Goal: Navigation & Orientation: Find specific page/section

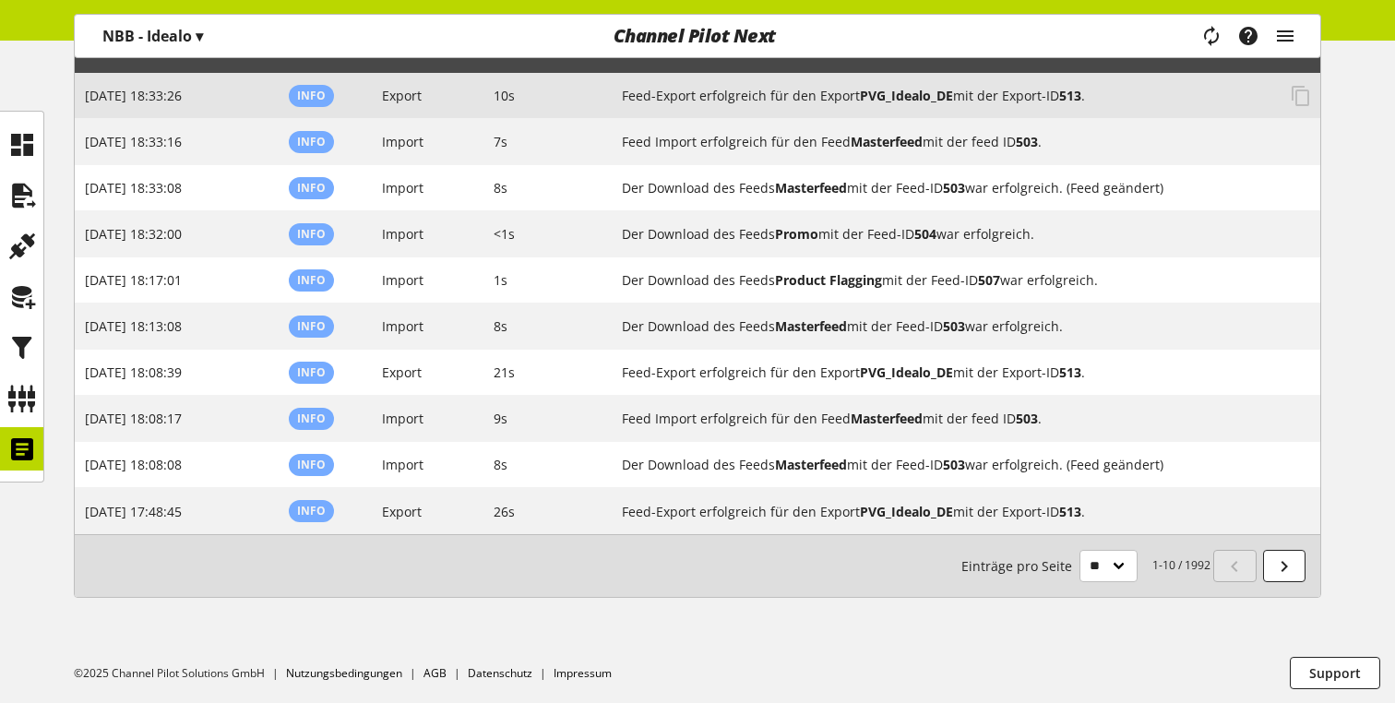
scroll to position [262, 0]
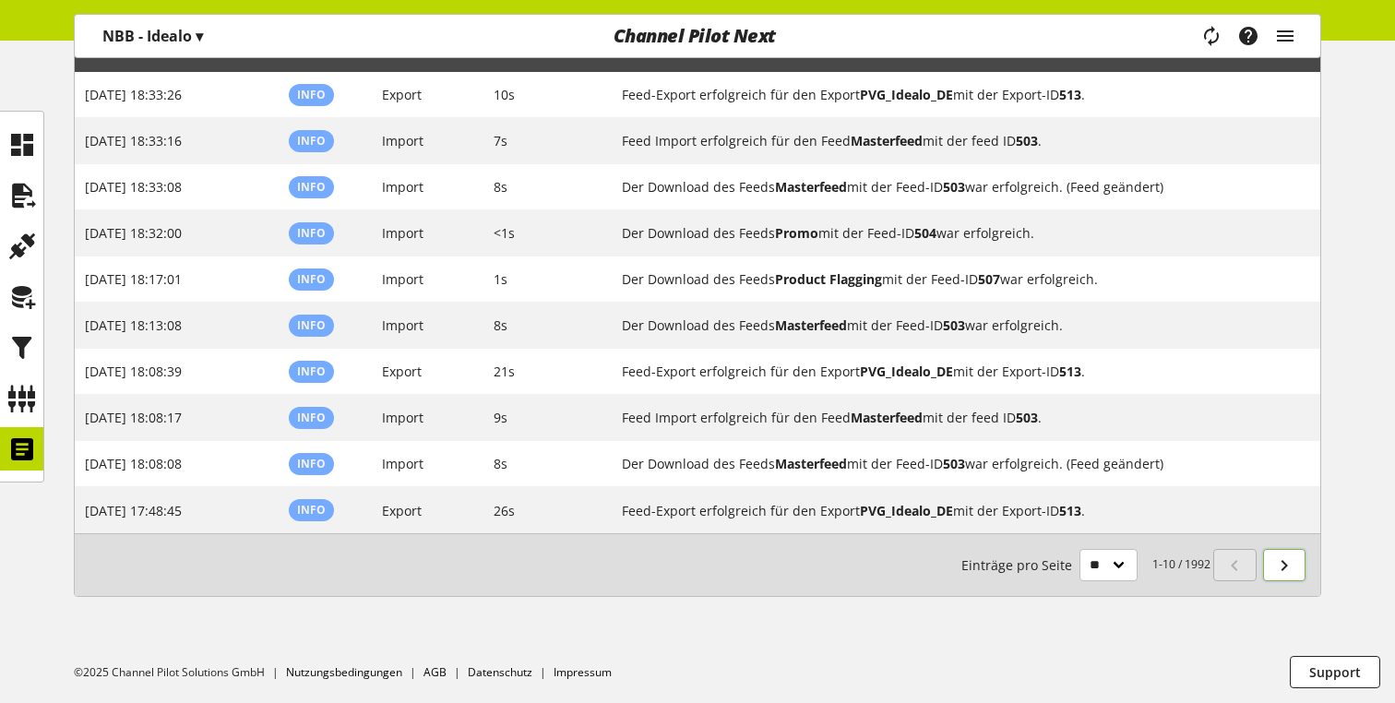
click at [1267, 568] on link at bounding box center [1284, 565] width 43 height 32
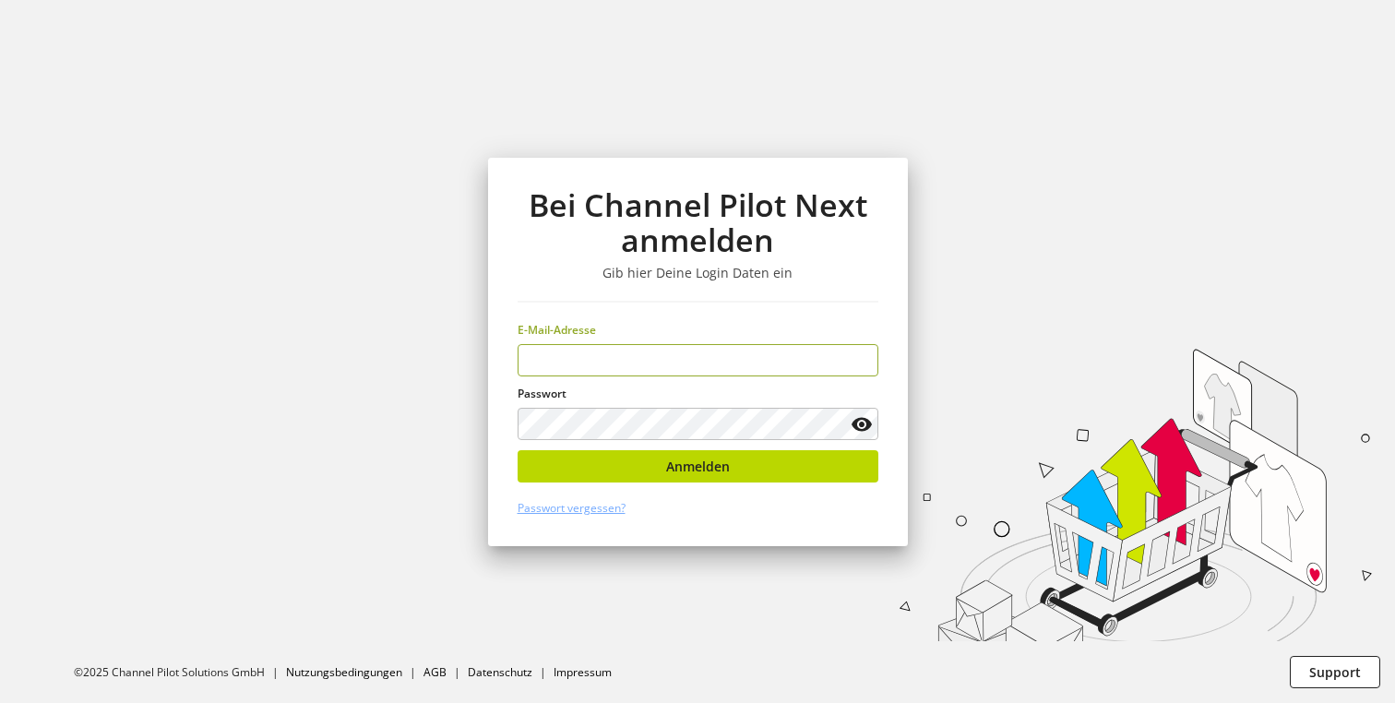
type input "**********"
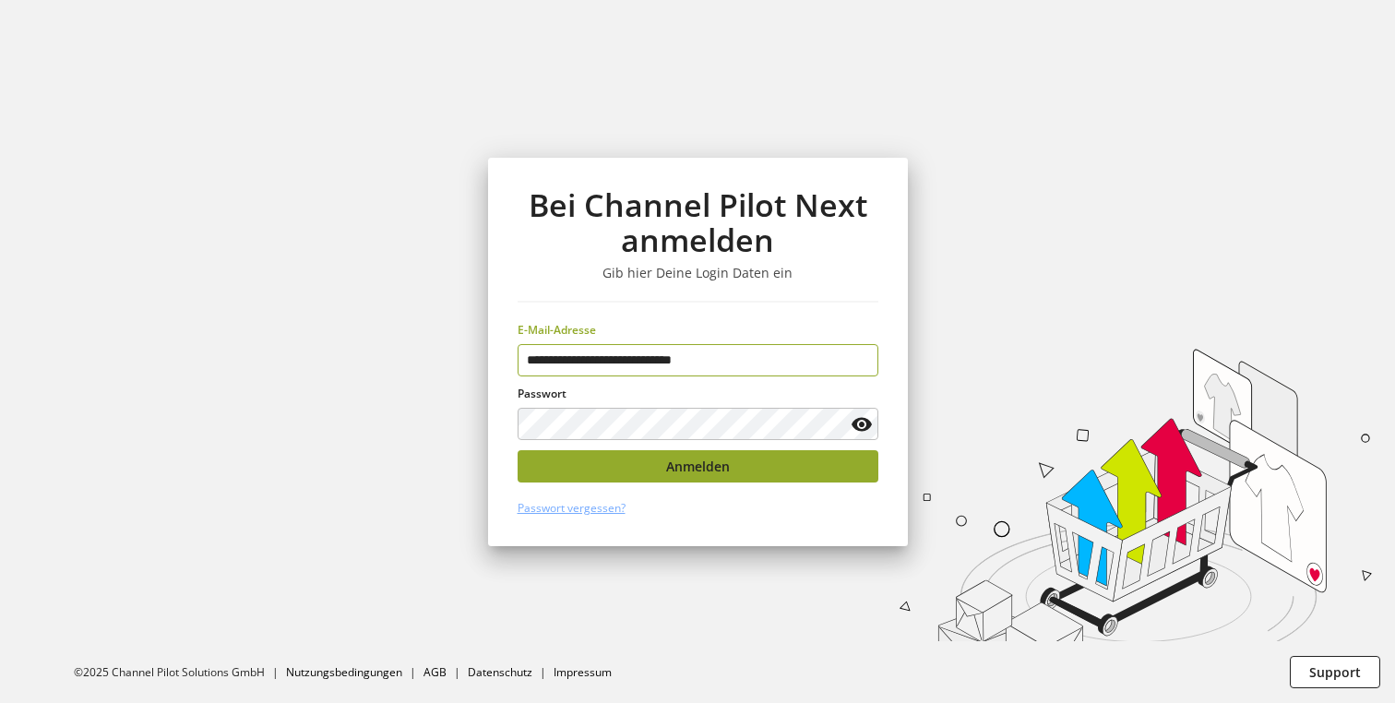
click at [825, 478] on button "Anmelden" at bounding box center [698, 466] width 361 height 32
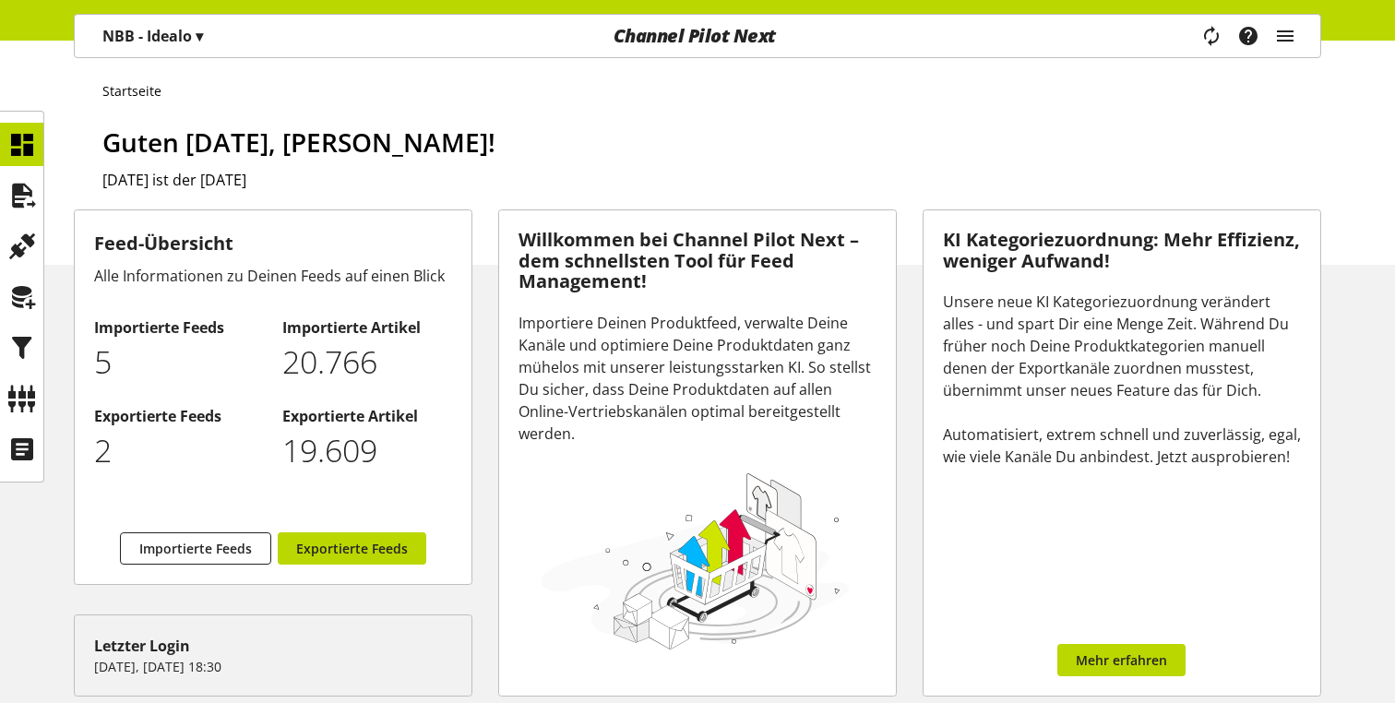
click at [389, 128] on span "Guten [DATE], [PERSON_NAME]!" at bounding box center [298, 142] width 393 height 35
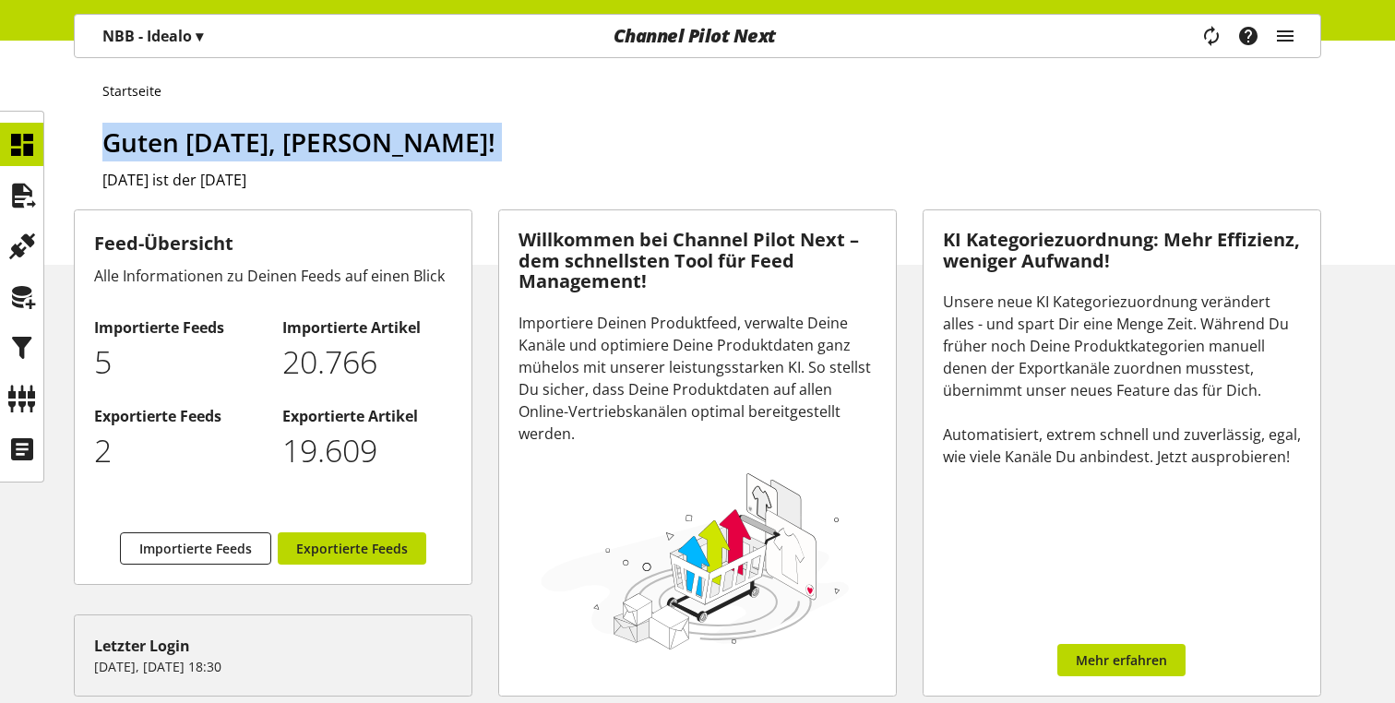
click at [389, 128] on span "Guten [DATE], [PERSON_NAME]!" at bounding box center [298, 142] width 393 height 35
click at [155, 99] on li "Startseite" at bounding box center [136, 90] width 69 height 19
click at [186, 90] on ul "Startseite" at bounding box center [711, 90] width 1219 height 19
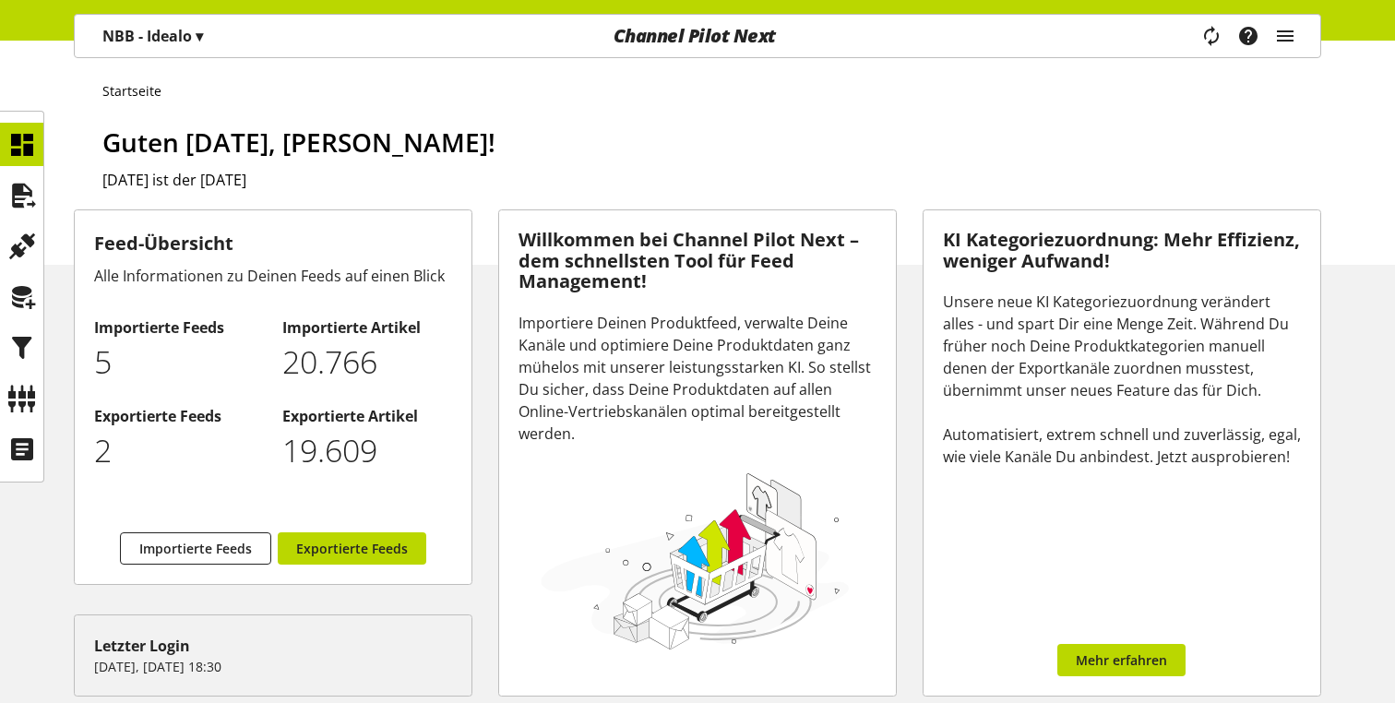
click at [196, 137] on span "Guten [DATE], [PERSON_NAME]!" at bounding box center [298, 142] width 393 height 35
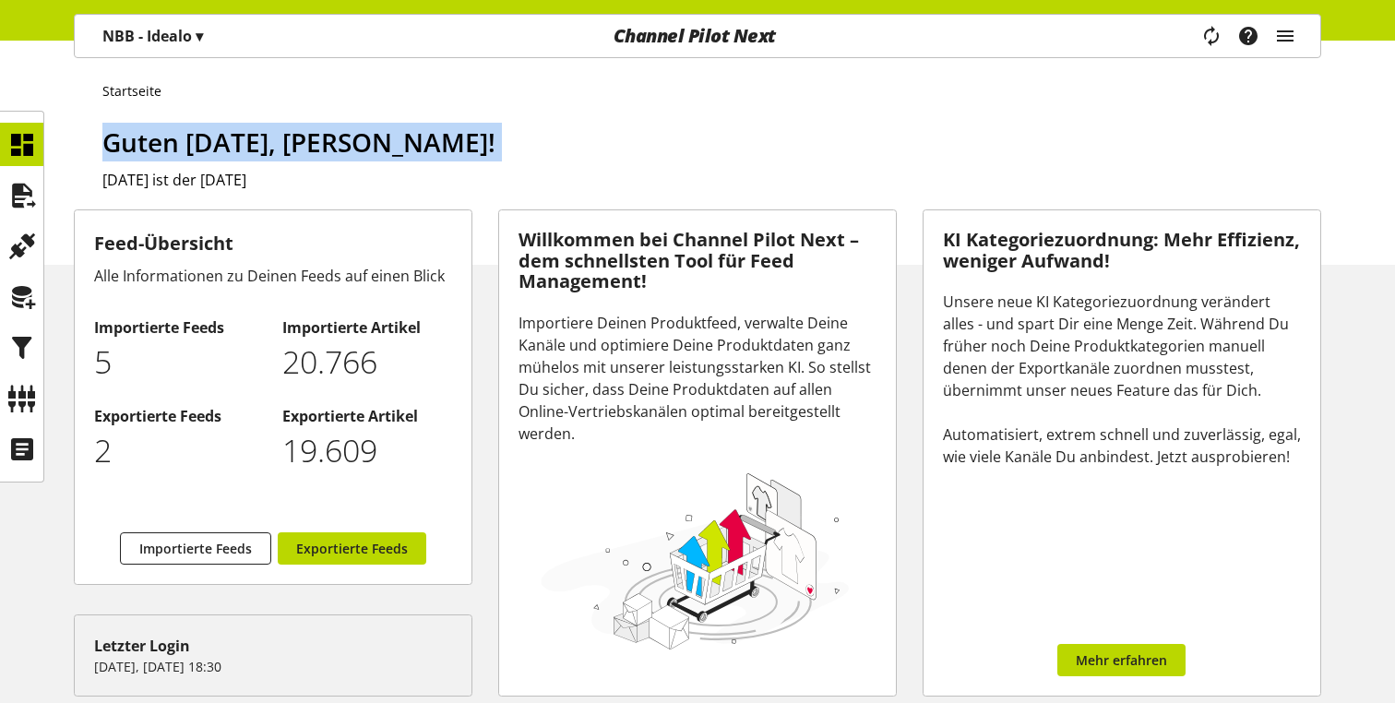
click at [196, 137] on span "Guten [DATE], [PERSON_NAME]!" at bounding box center [298, 142] width 393 height 35
click at [1210, 46] on icon "main navigation" at bounding box center [1212, 36] width 28 height 37
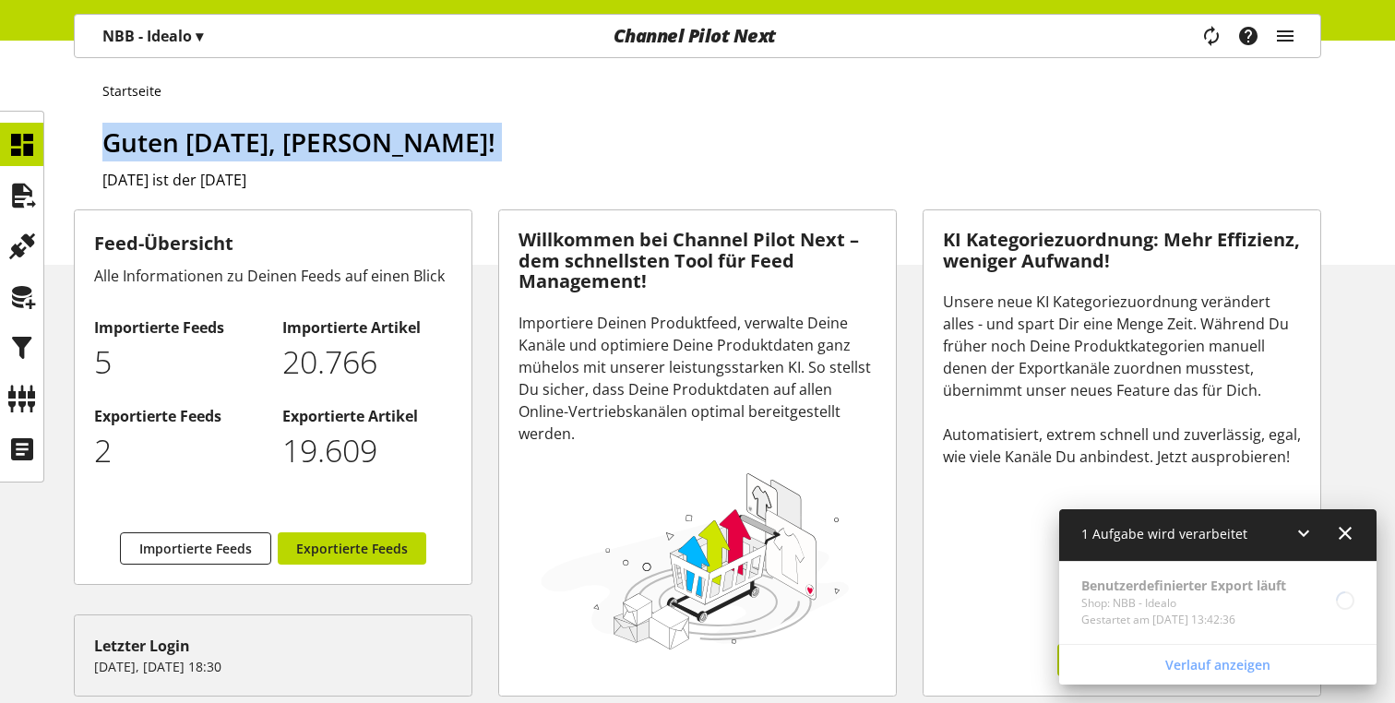
click at [1345, 528] on icon at bounding box center [1345, 533] width 22 height 33
